Goal: Navigation & Orientation: Find specific page/section

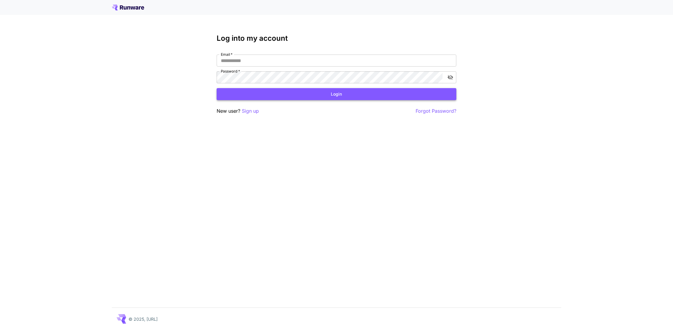
type input "**********"
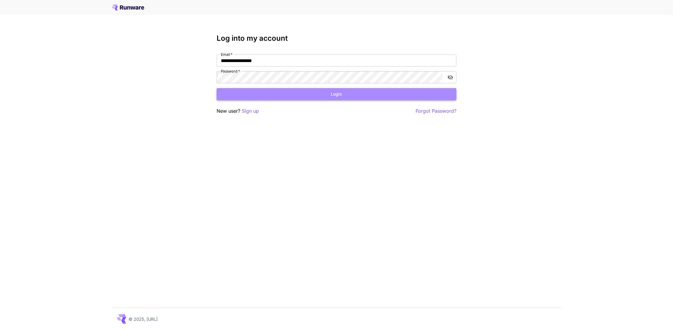
click at [325, 93] on button "Login" at bounding box center [337, 94] width 240 height 12
click at [282, 94] on button "Login" at bounding box center [337, 94] width 240 height 12
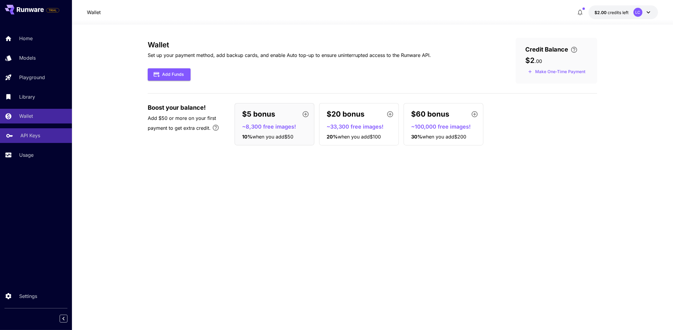
click at [41, 139] on div "API Keys" at bounding box center [43, 135] width 47 height 7
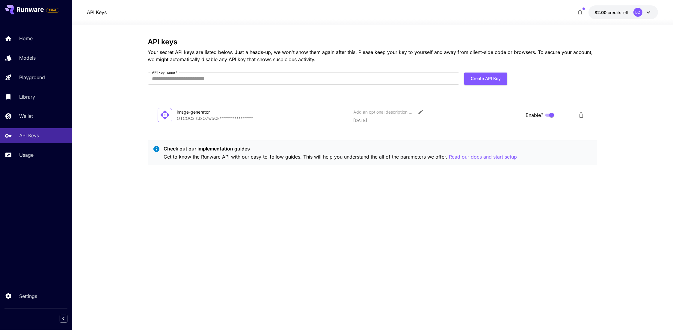
click at [15, 9] on button at bounding box center [24, 10] width 39 height 10
click at [40, 99] on div "Library" at bounding box center [43, 96] width 47 height 7
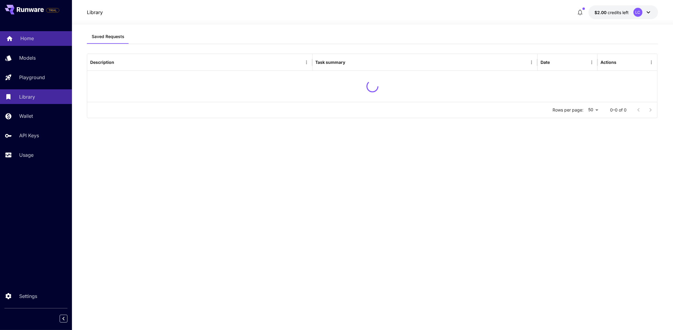
click at [7, 33] on div at bounding box center [9, 36] width 7 height 7
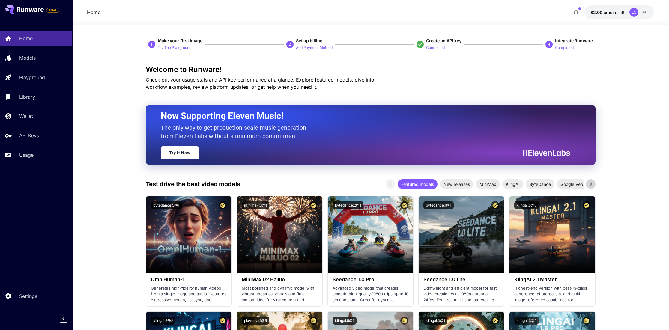
click at [209, 68] on h3 "Welcome to Runware!" at bounding box center [371, 69] width 450 height 8
click at [21, 11] on icon at bounding box center [22, 10] width 3 height 4
click at [88, 15] on p "Home" at bounding box center [93, 12] width 13 height 7
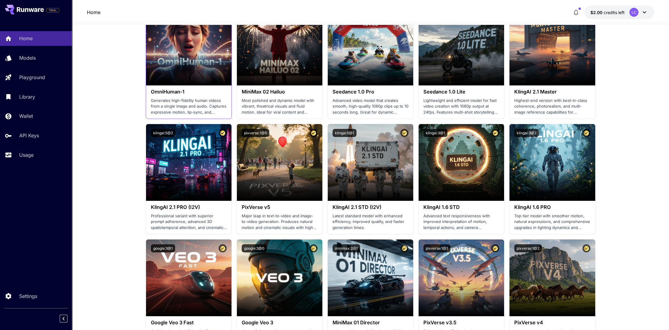
scroll to position [150, 0]
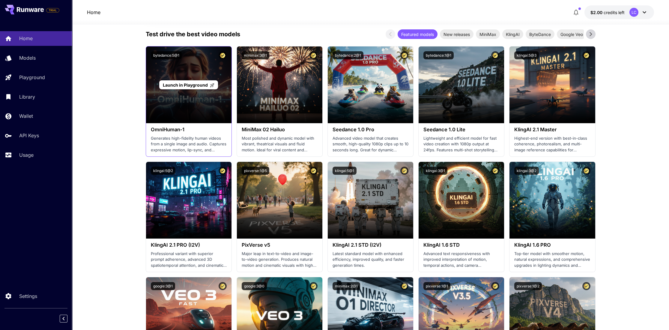
click at [191, 75] on div "Launch in Playground" at bounding box center [188, 84] width 85 height 77
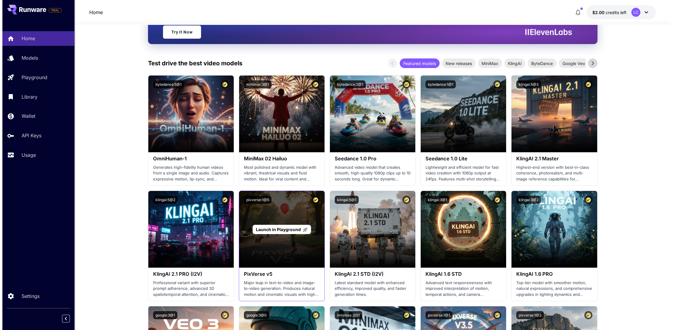
scroll to position [0, 0]
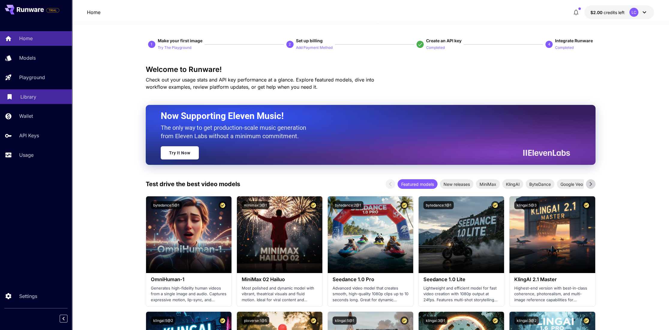
click at [34, 100] on p "Library" at bounding box center [28, 96] width 16 height 7
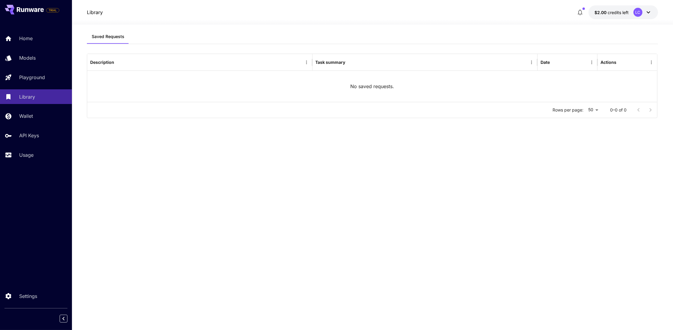
click at [459, 31] on div "Saved Requests" at bounding box center [372, 36] width 571 height 15
click at [35, 141] on link "API Keys" at bounding box center [36, 135] width 72 height 15
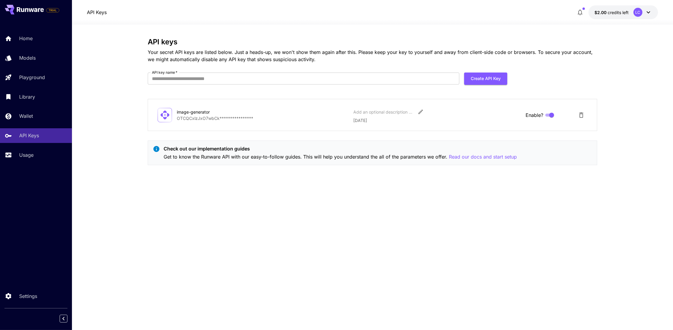
click at [165, 115] on icon at bounding box center [164, 115] width 9 height 9
click at [230, 111] on div "image-generator" at bounding box center [207, 112] width 60 height 6
